Goal: Task Accomplishment & Management: Use online tool/utility

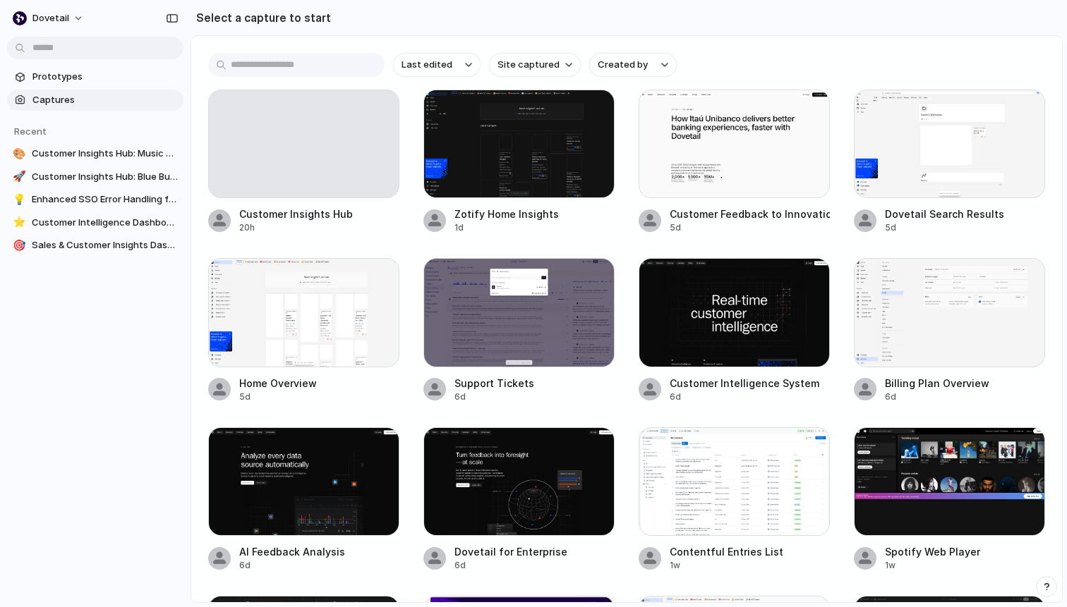
click at [78, 102] on span "Captures" at bounding box center [104, 100] width 145 height 14
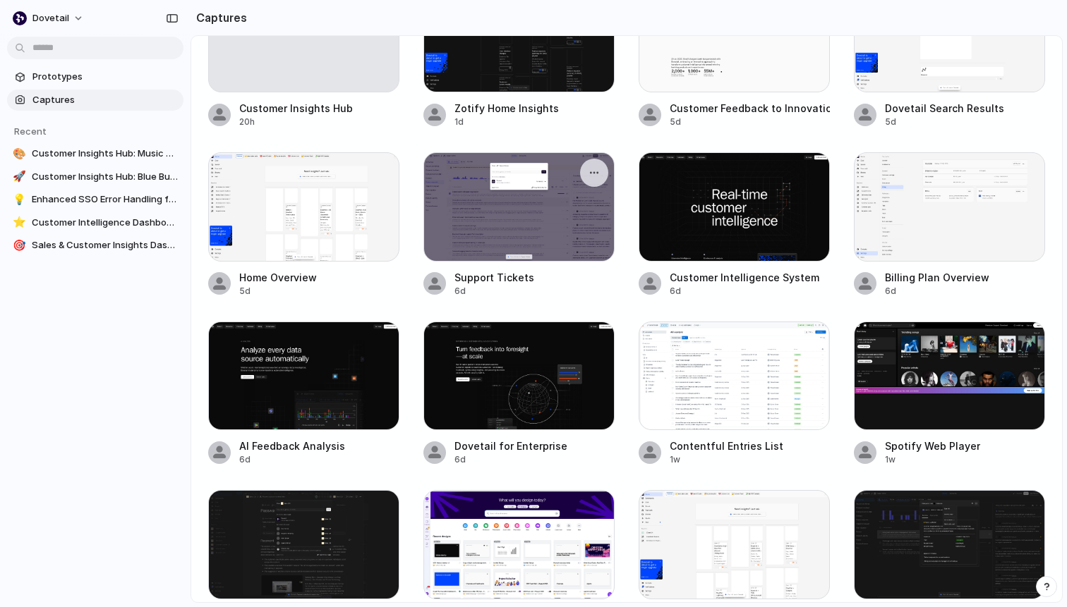
scroll to position [123, 0]
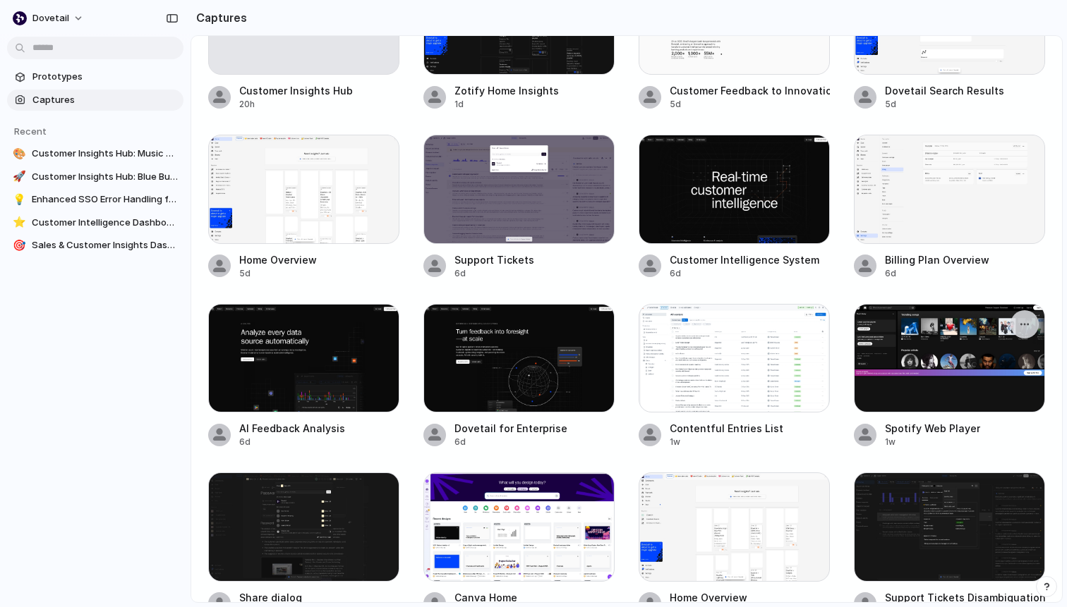
click at [892, 360] on div at bounding box center [949, 358] width 191 height 109
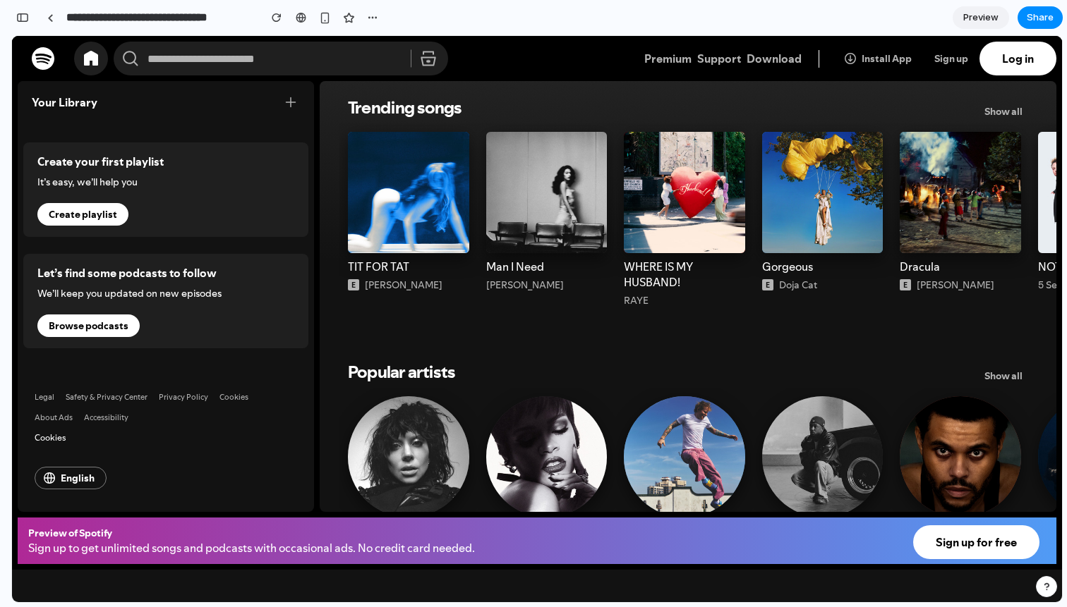
scroll to position [0, 13]
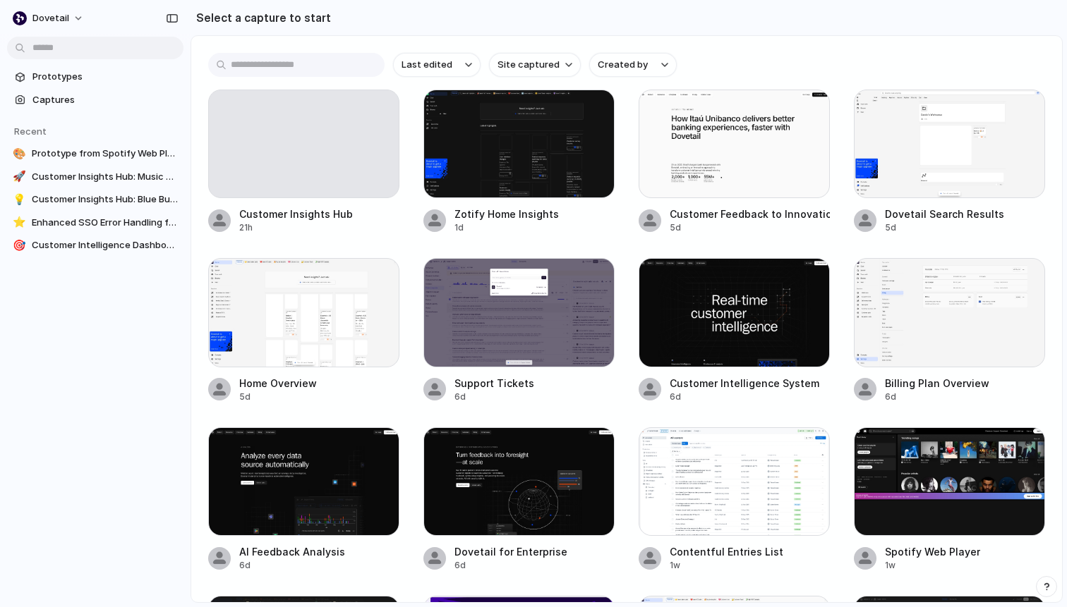
scroll to position [103, 0]
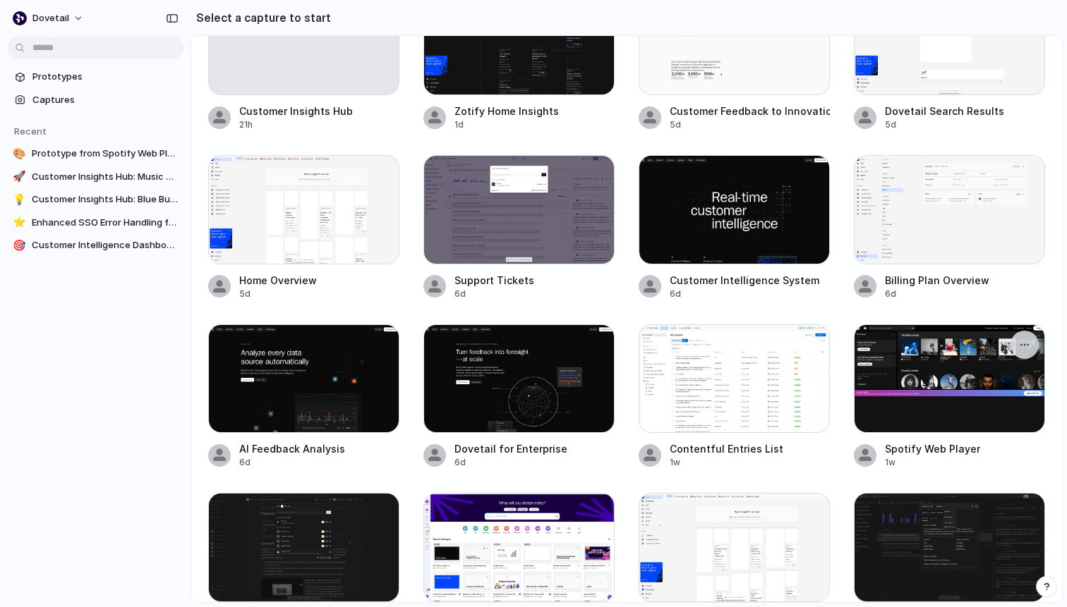
click at [919, 380] on div at bounding box center [949, 379] width 191 height 109
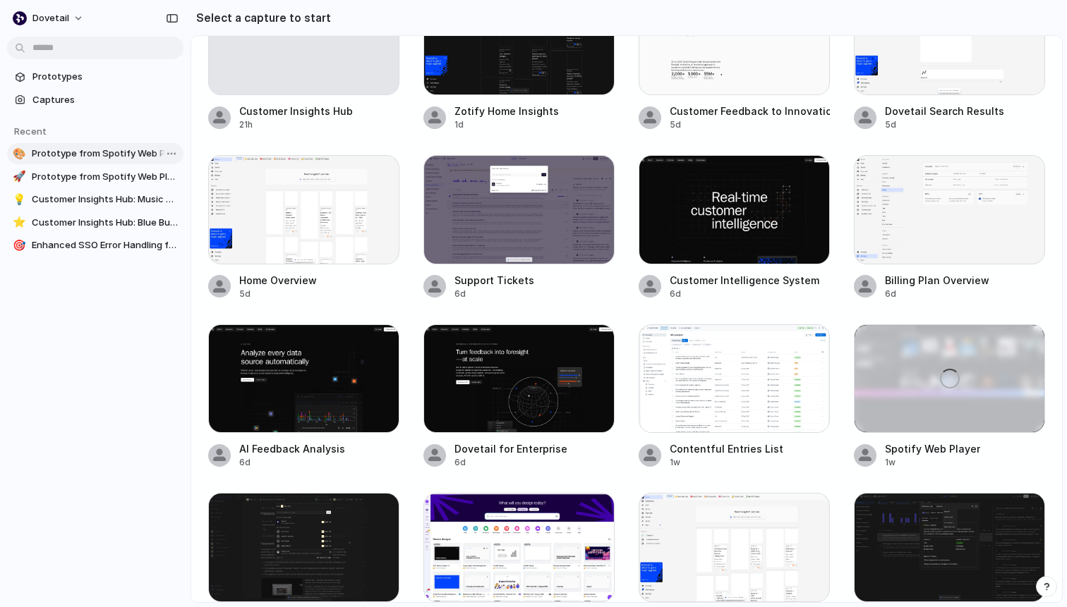
click at [70, 153] on span "Prototype from Spotify Web Player" at bounding box center [105, 154] width 146 height 14
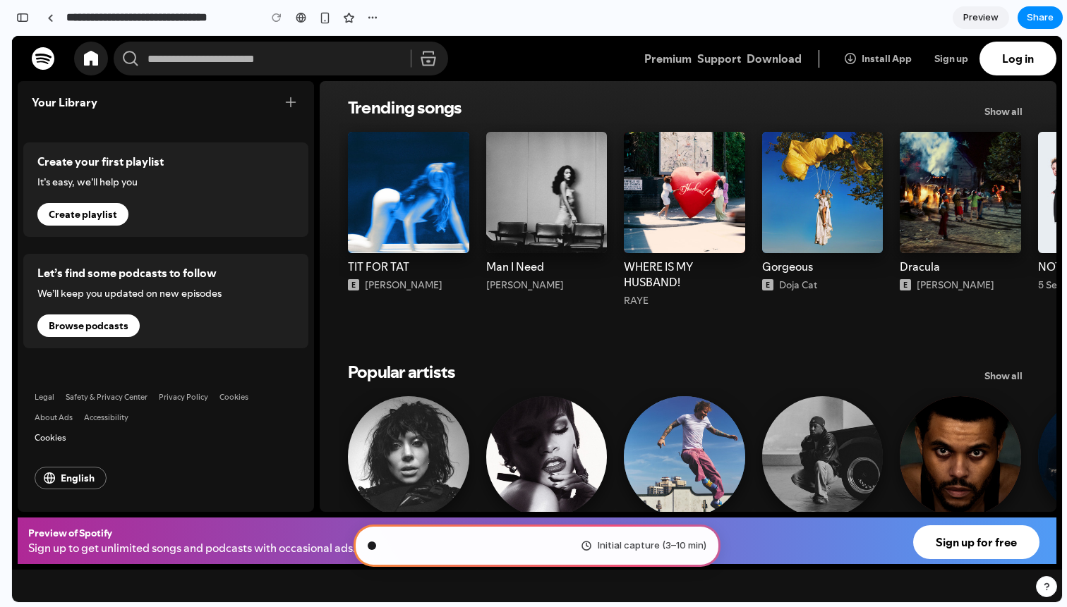
type input "**********"
